Goal: Information Seeking & Learning: Learn about a topic

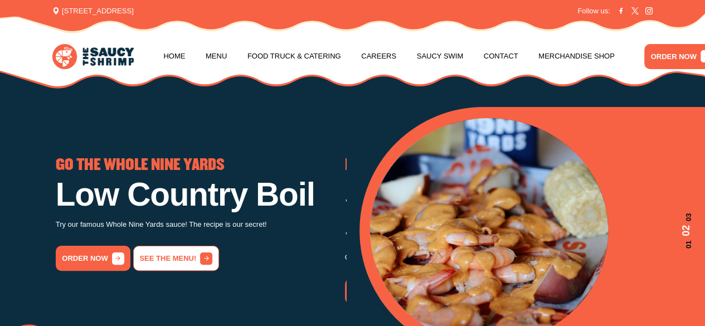
click at [183, 271] on link "See the menu!" at bounding box center [176, 258] width 86 height 25
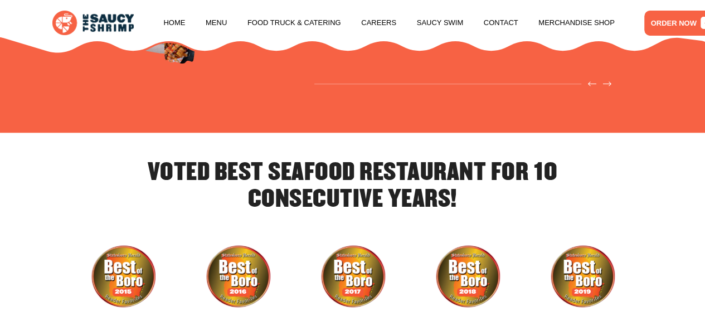
scroll to position [2350, 0]
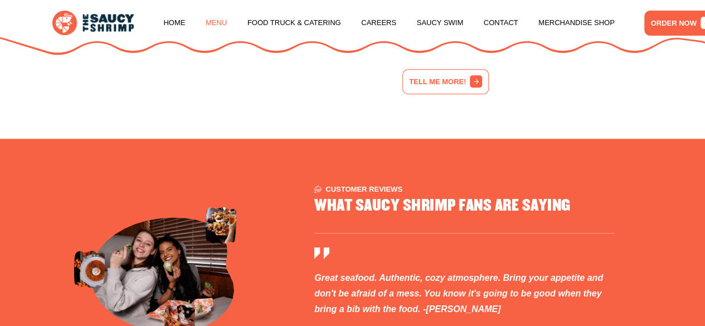
click at [219, 21] on link "Menu" at bounding box center [216, 23] width 21 height 42
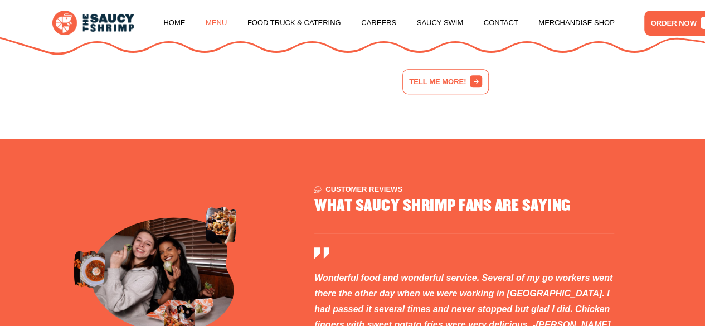
scroll to position [1150, 0]
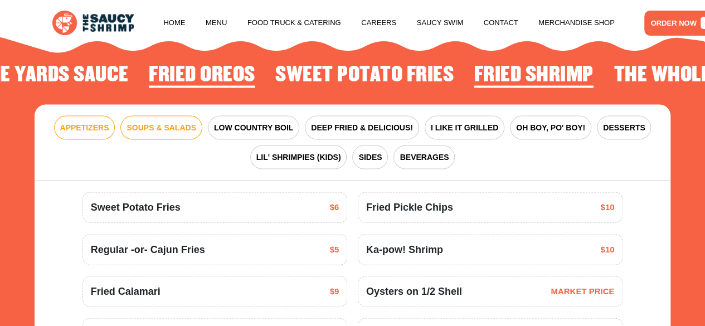
click at [153, 134] on span "SOUPS & SALADS" at bounding box center [160, 128] width 69 height 12
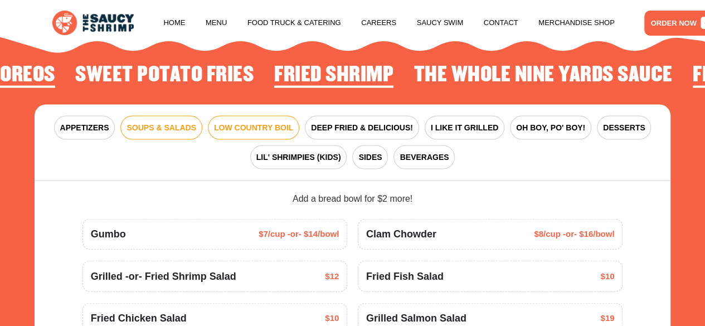
click at [256, 132] on button "LOW COUNTRY BOIL" at bounding box center [253, 128] width 91 height 24
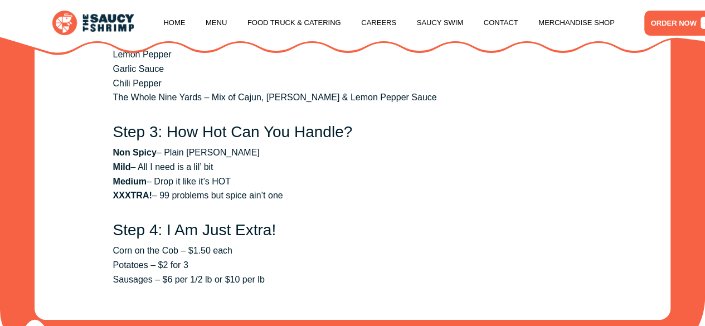
scroll to position [1317, 0]
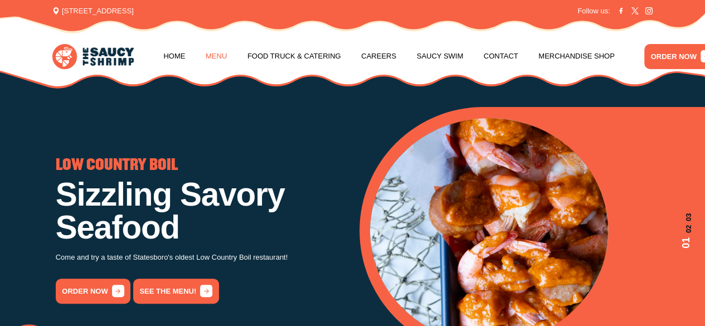
click at [218, 59] on link "Menu" at bounding box center [216, 56] width 21 height 42
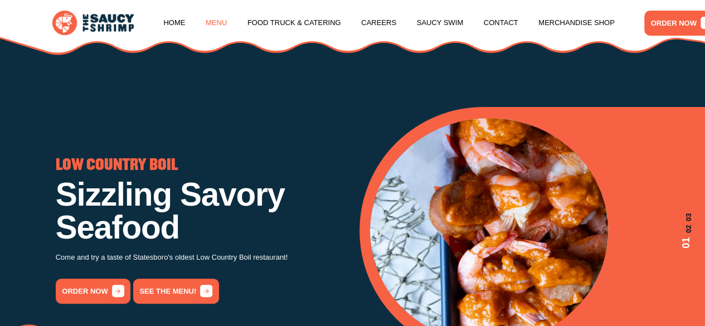
scroll to position [1150, 0]
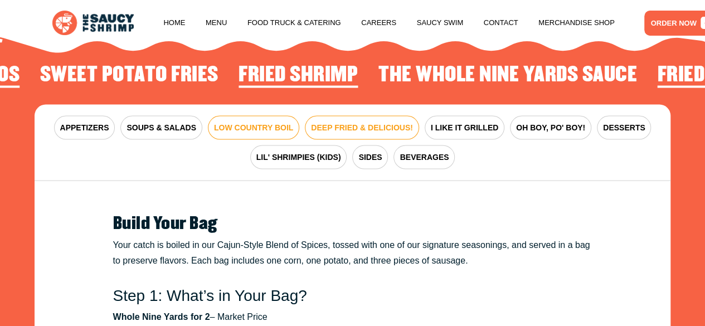
click at [344, 140] on button "DEEP FRIED & DELICIOUS!" at bounding box center [362, 128] width 114 height 24
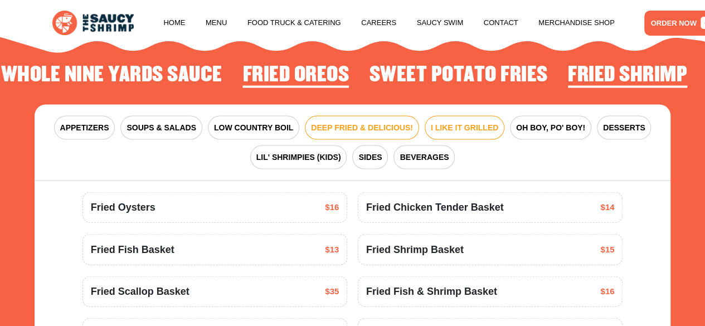
click at [483, 134] on span "I LIKE IT GRILLED" at bounding box center [464, 128] width 67 height 12
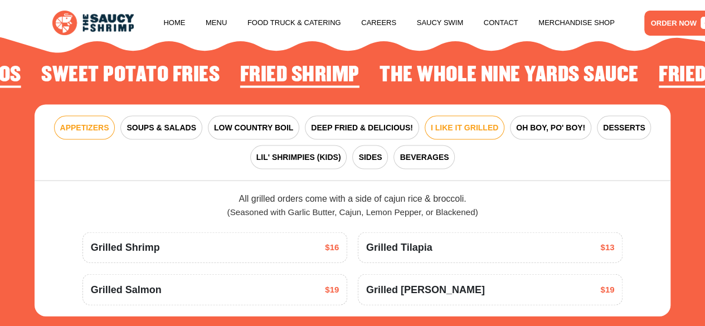
click at [100, 134] on span "APPETIZERS" at bounding box center [84, 128] width 49 height 12
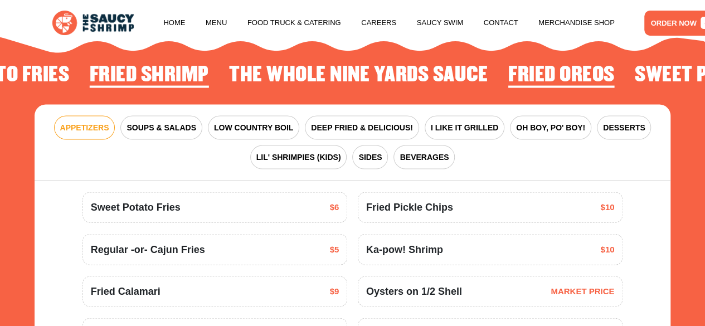
scroll to position [1206, 0]
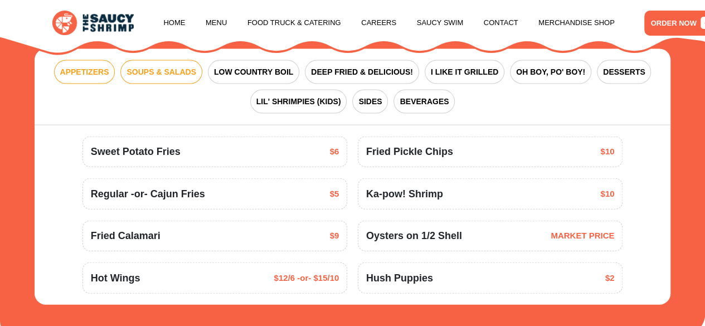
click at [186, 78] on span "SOUPS & SALADS" at bounding box center [160, 72] width 69 height 12
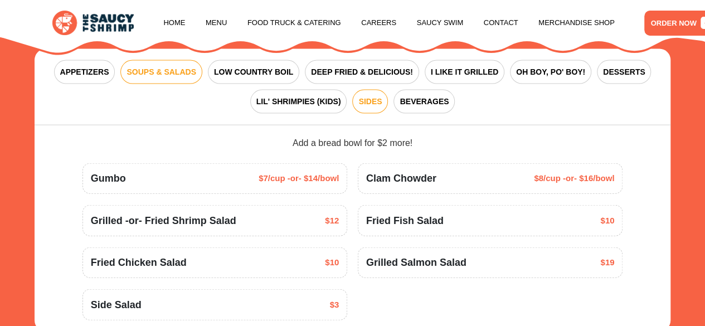
click at [368, 108] on span "SIDES" at bounding box center [369, 102] width 23 height 12
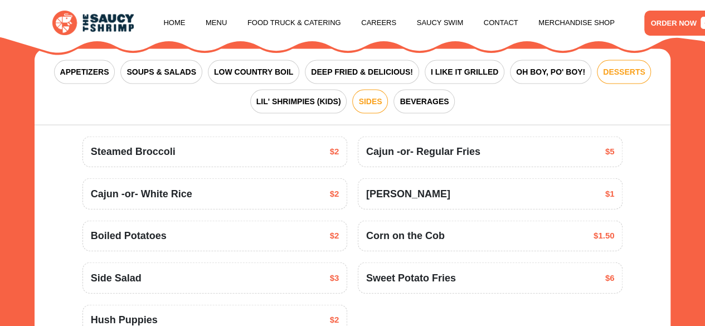
click at [613, 78] on span "DESSERTS" at bounding box center [624, 72] width 42 height 12
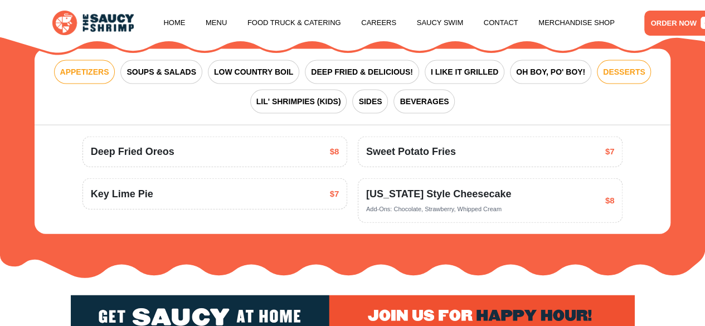
click at [71, 78] on span "APPETIZERS" at bounding box center [84, 72] width 49 height 12
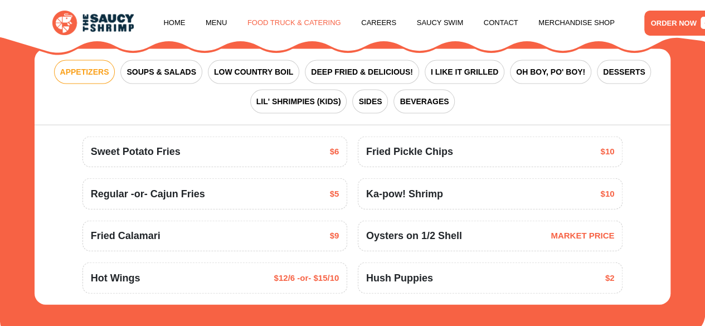
click at [264, 17] on link "Food Truck & Catering" at bounding box center [294, 23] width 94 height 42
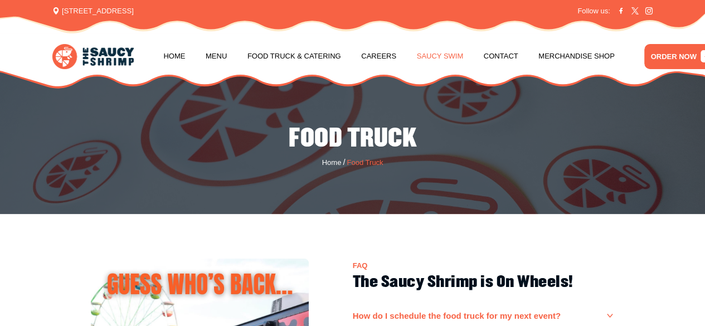
click at [444, 57] on link "Saucy Swim" at bounding box center [440, 56] width 47 height 42
click at [186, 61] on nav "Home Menu Food Truck & Catering Careers Saucy Swim Contact Merchandise Shop" at bounding box center [388, 56] width 451 height 42
click at [177, 61] on link "Home" at bounding box center [174, 56] width 22 height 42
